Goal: Use online tool/utility: Utilize a website feature to perform a specific function

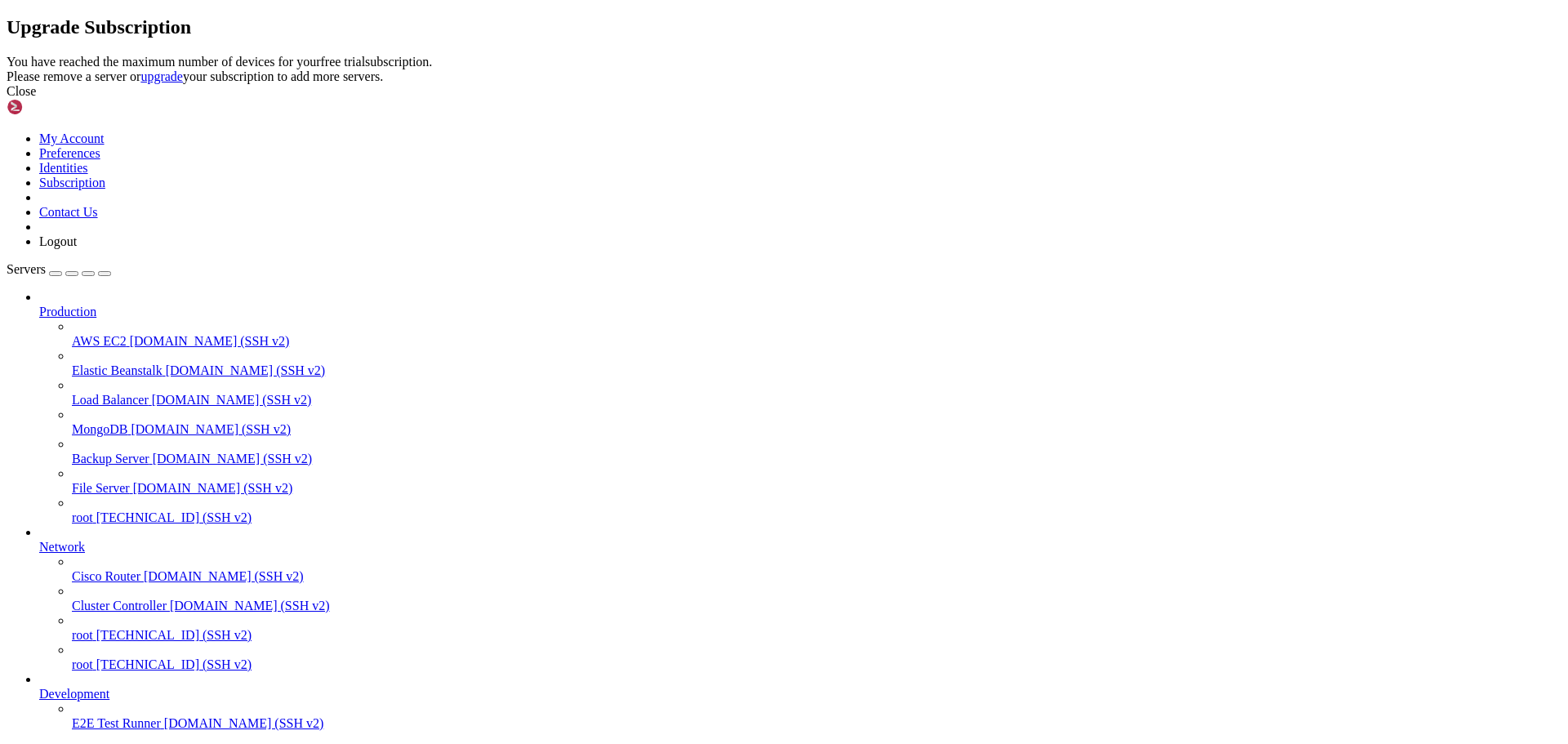
click at [7, 55] on icon at bounding box center [7, 55] width 0 height 0
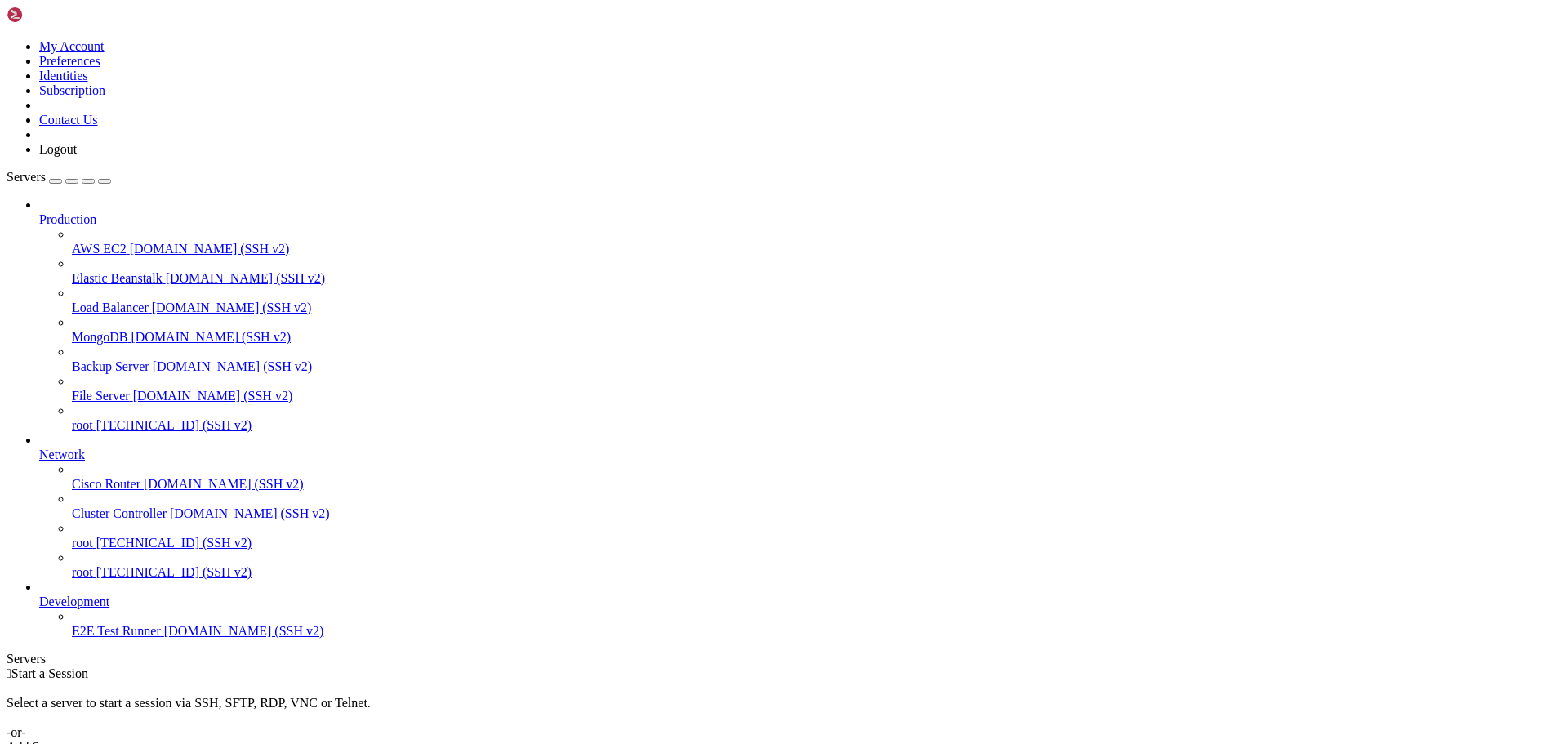
click at [96, 579] on span "[TECHNICAL_ID] (SSH v2)" at bounding box center [174, 571] width 155 height 14
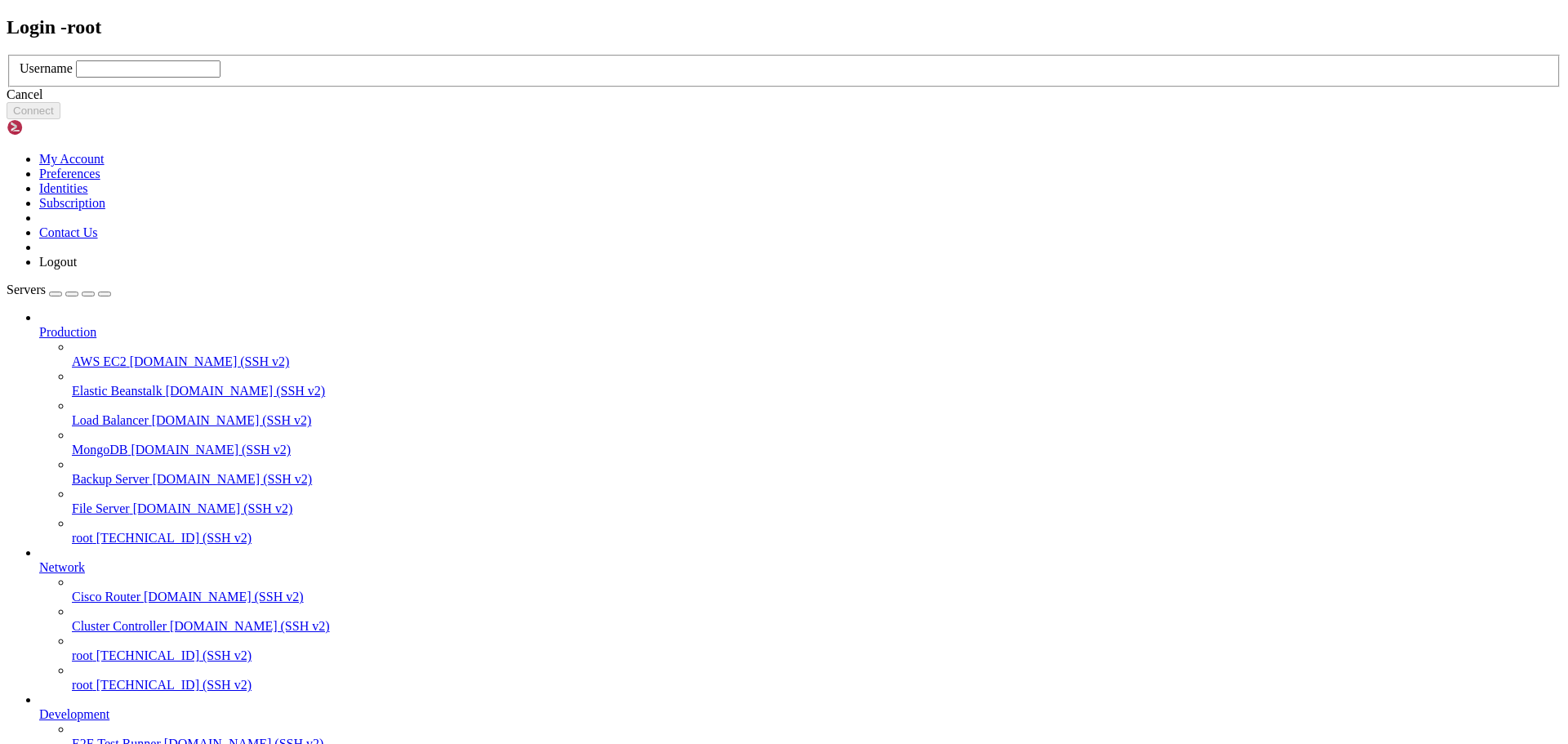
click at [220, 77] on input "text" at bounding box center [148, 69] width 145 height 17
type input "root"
drag, startPoint x: 922, startPoint y: 446, endPoint x: 383, endPoint y: 222, distance: 583.7
click at [61, 119] on button "Connect" at bounding box center [34, 110] width 54 height 17
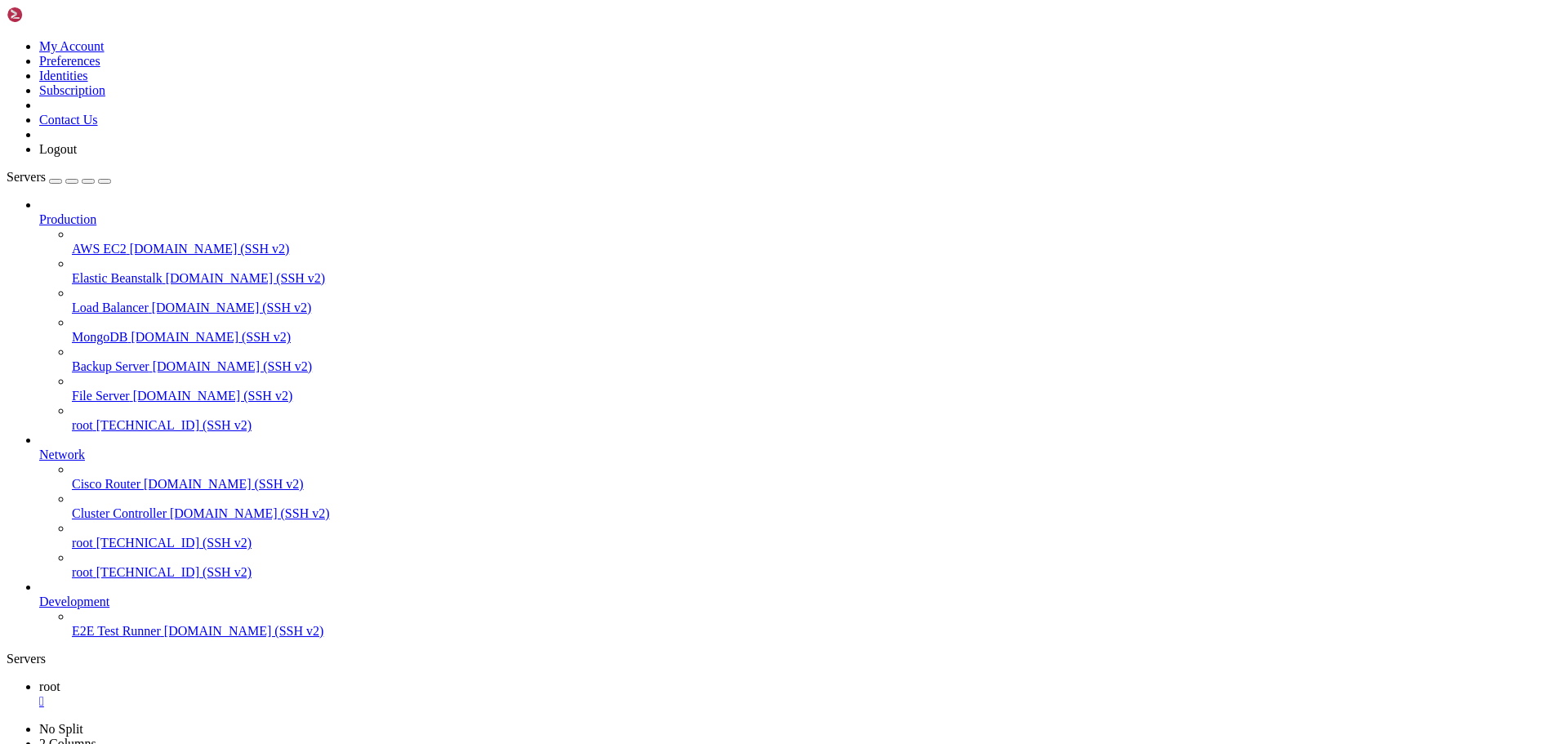
drag, startPoint x: 15, startPoint y: 1000, endPoint x: 578, endPoint y: 1284, distance: 630.6
drag, startPoint x: 15, startPoint y: 999, endPoint x: 455, endPoint y: 1230, distance: 497.0
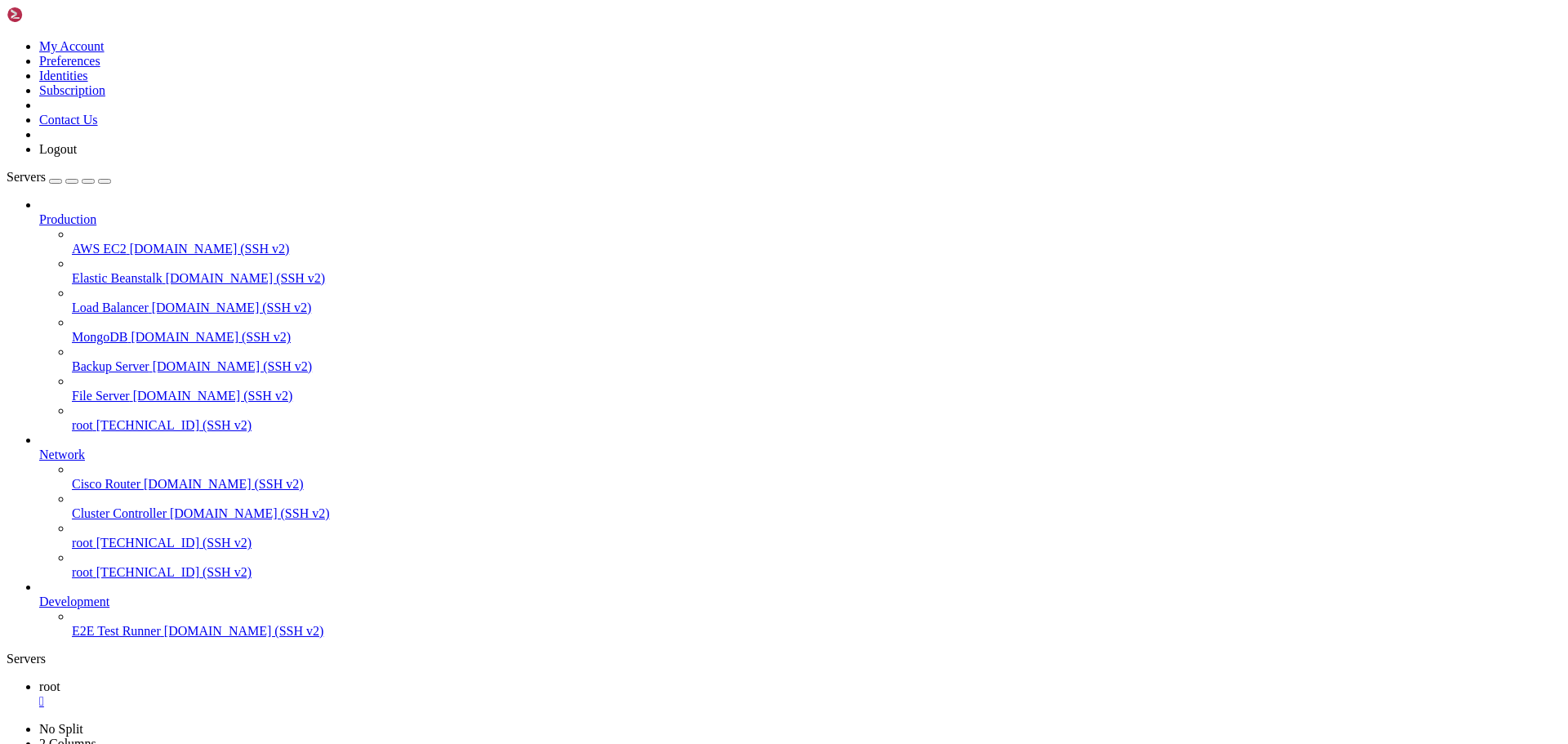
drag, startPoint x: 15, startPoint y: 998, endPoint x: 746, endPoint y: 1292, distance: 787.9
drag, startPoint x: 715, startPoint y: 1580, endPoint x: 14, endPoint y: 1069, distance: 867.5
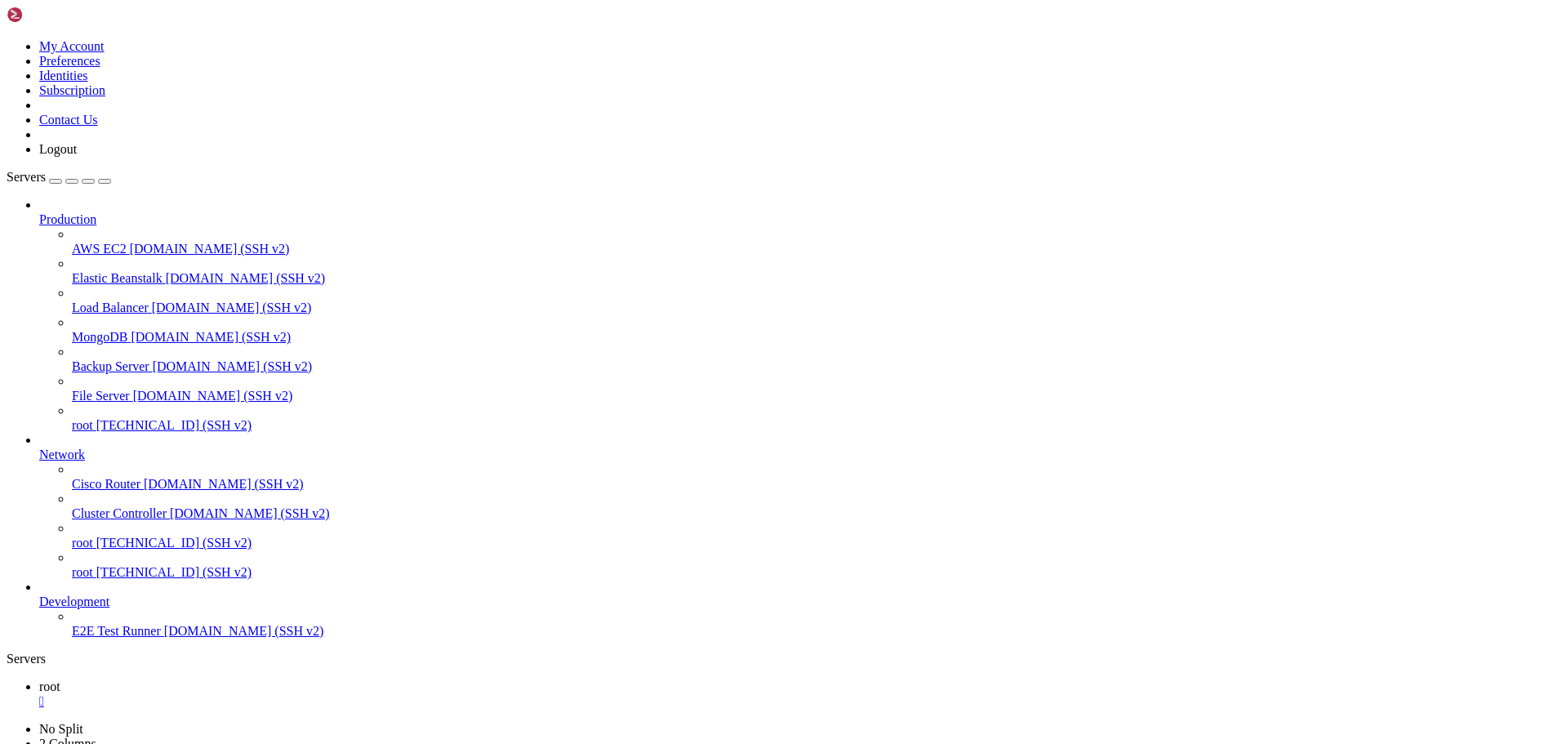
scroll to position [1402, 0]
copy div "(venv) root@497337:~/tradingbot# python3 bot.py 2025-09-09 22:00:59,689 - INFO …"
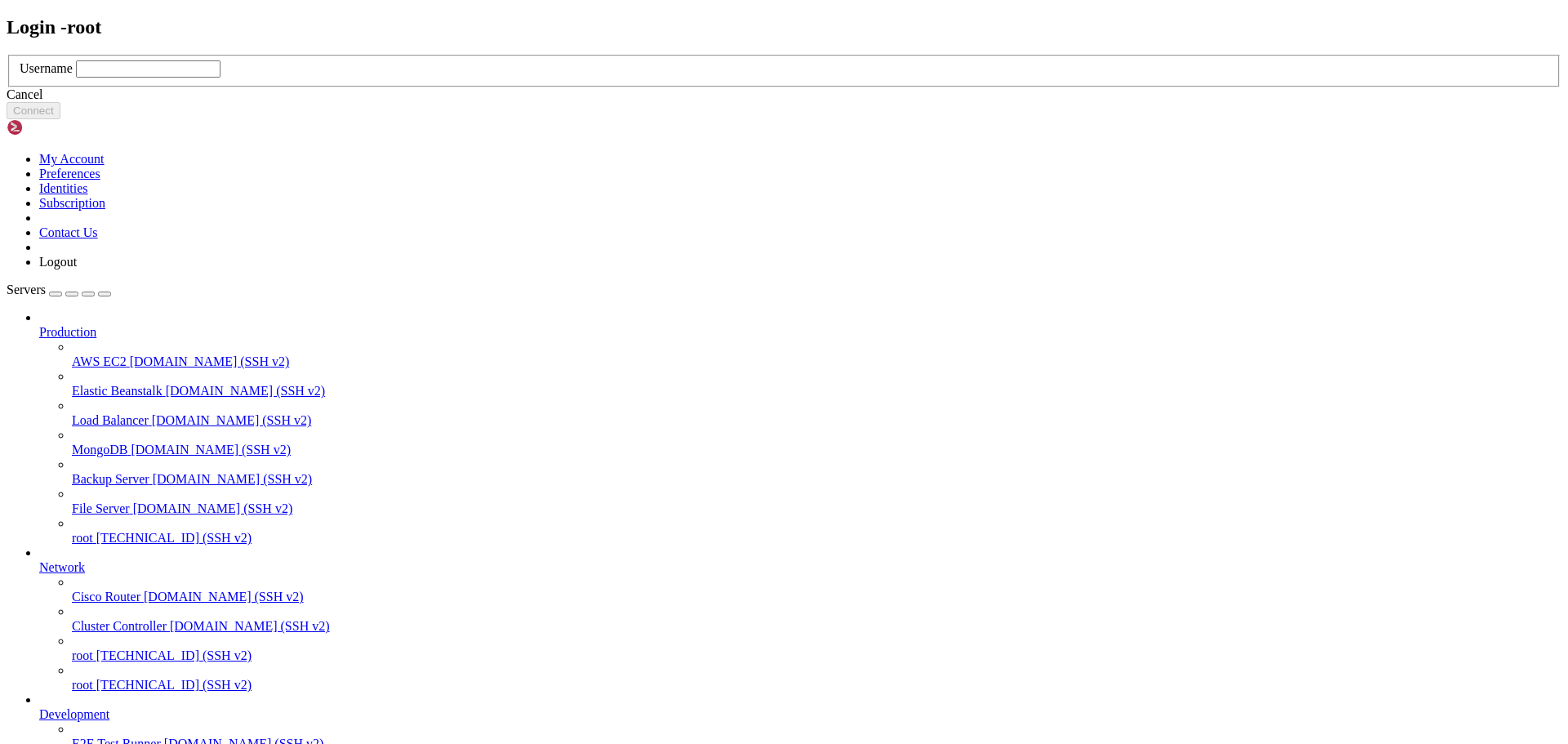
click at [220, 77] on input "text" at bounding box center [148, 69] width 145 height 17
type input "root"
drag, startPoint x: 901, startPoint y: 445, endPoint x: 398, endPoint y: 344, distance: 513.0
click at [61, 119] on button "Connect" at bounding box center [34, 110] width 54 height 17
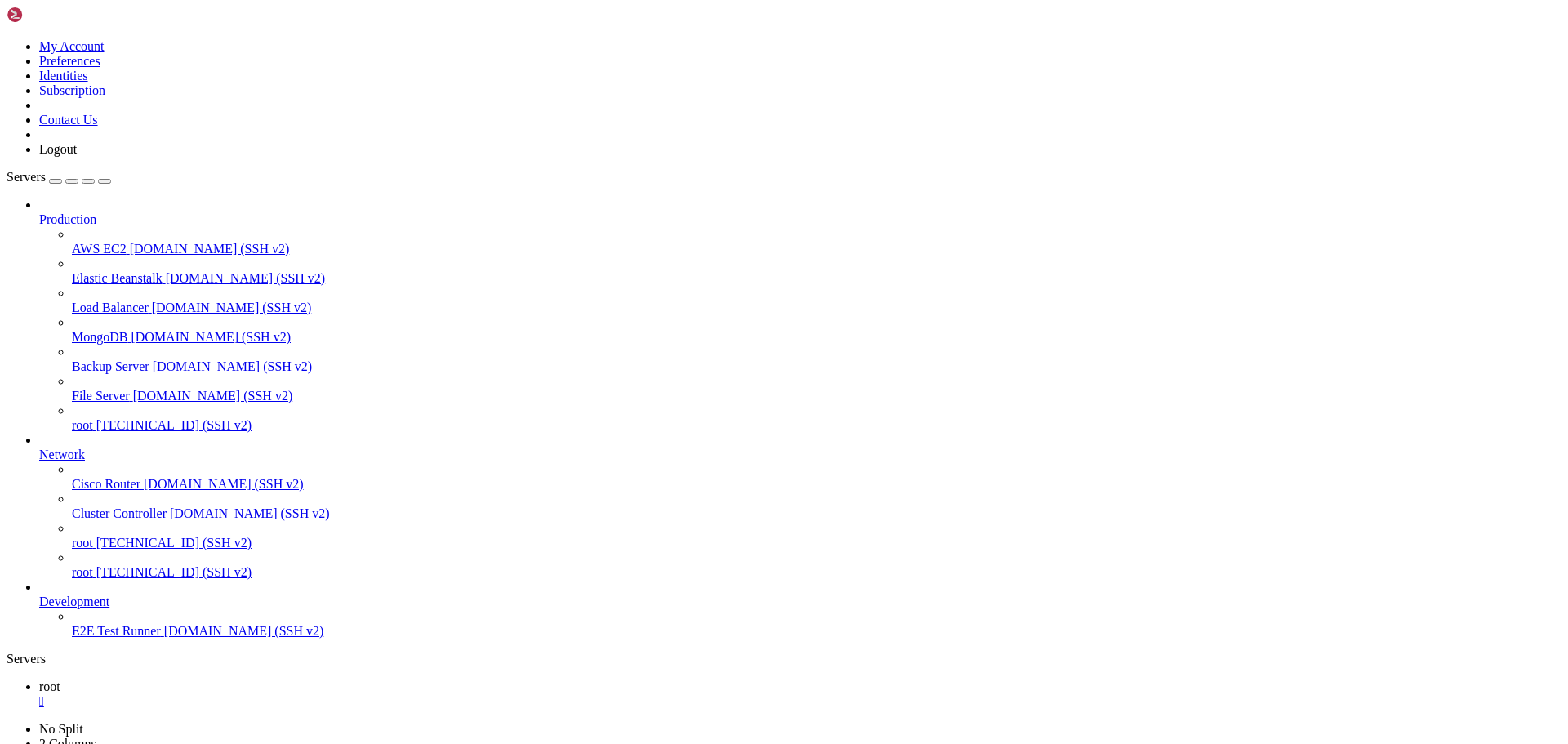
scroll to position [7, 2]
